Goal: Transaction & Acquisition: Purchase product/service

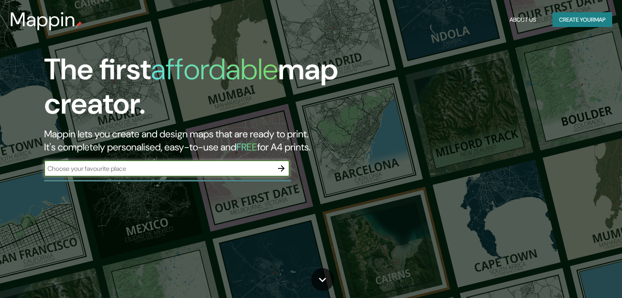
click at [280, 171] on icon "button" at bounding box center [282, 169] width 10 height 10
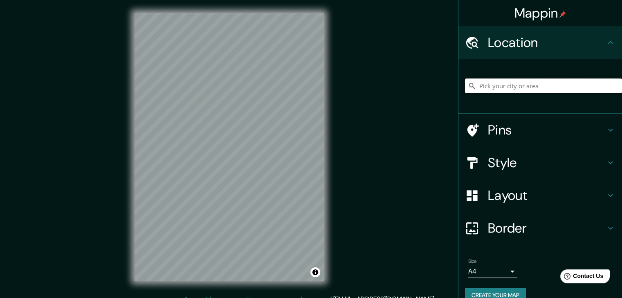
click at [502, 87] on input "Pick your city or area" at bounding box center [543, 86] width 157 height 15
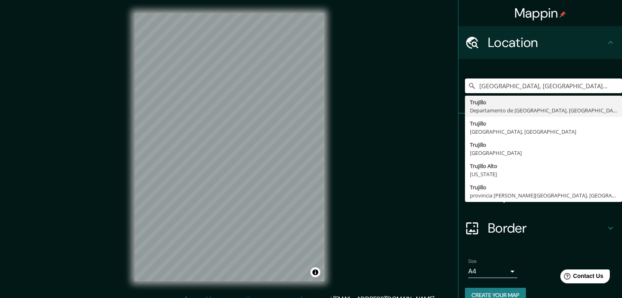
type input "[GEOGRAPHIC_DATA], [GEOGRAPHIC_DATA], [GEOGRAPHIC_DATA]"
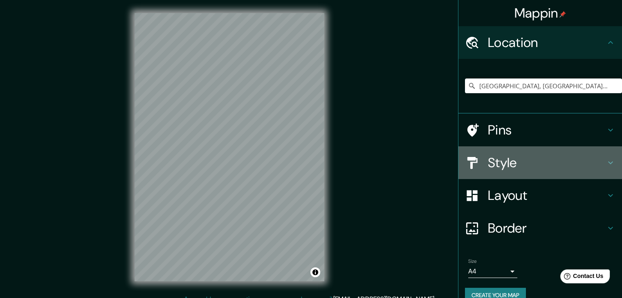
click at [564, 167] on h4 "Style" at bounding box center [547, 163] width 118 height 16
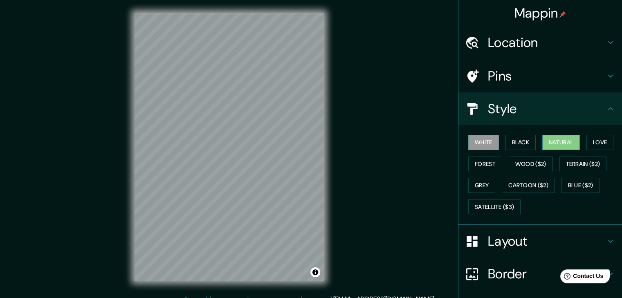
click at [563, 141] on button "Natural" at bounding box center [562, 142] width 38 height 15
click at [512, 243] on h4 "Layout" at bounding box center [547, 241] width 118 height 16
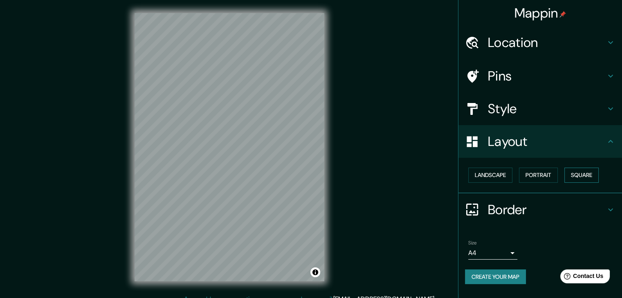
click at [587, 173] on button "Square" at bounding box center [582, 175] width 34 height 15
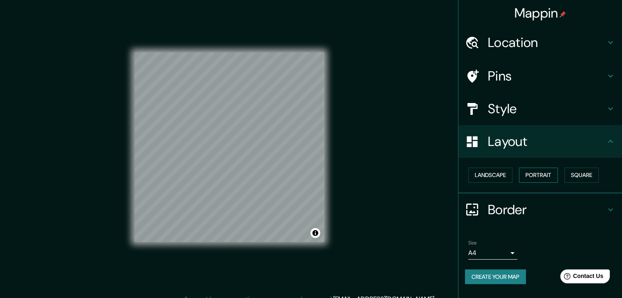
click at [540, 172] on button "Portrait" at bounding box center [538, 175] width 39 height 15
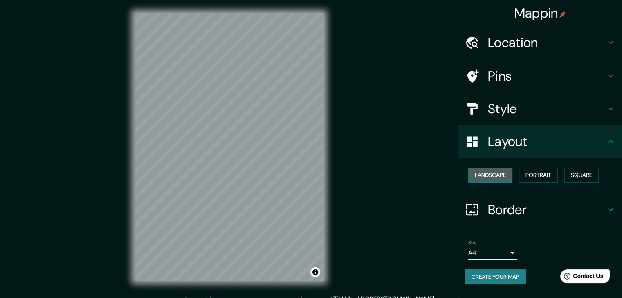
click at [508, 175] on button "Landscape" at bounding box center [490, 175] width 44 height 15
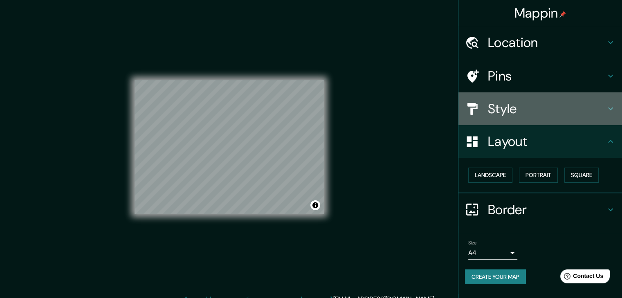
click at [540, 99] on div "Style" at bounding box center [541, 108] width 164 height 33
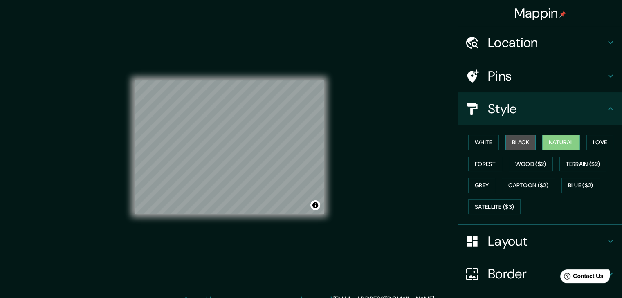
click at [511, 139] on button "Black" at bounding box center [521, 142] width 31 height 15
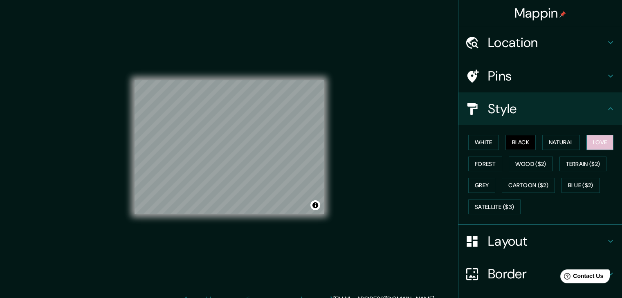
click at [601, 141] on button "Love" at bounding box center [600, 142] width 27 height 15
click at [482, 164] on button "Forest" at bounding box center [485, 164] width 34 height 15
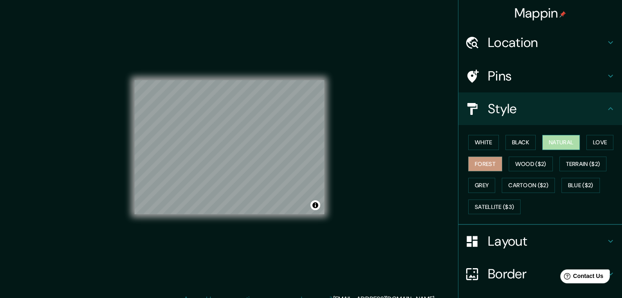
click at [554, 142] on button "Natural" at bounding box center [562, 142] width 38 height 15
